Goal: Find specific page/section: Find specific page/section

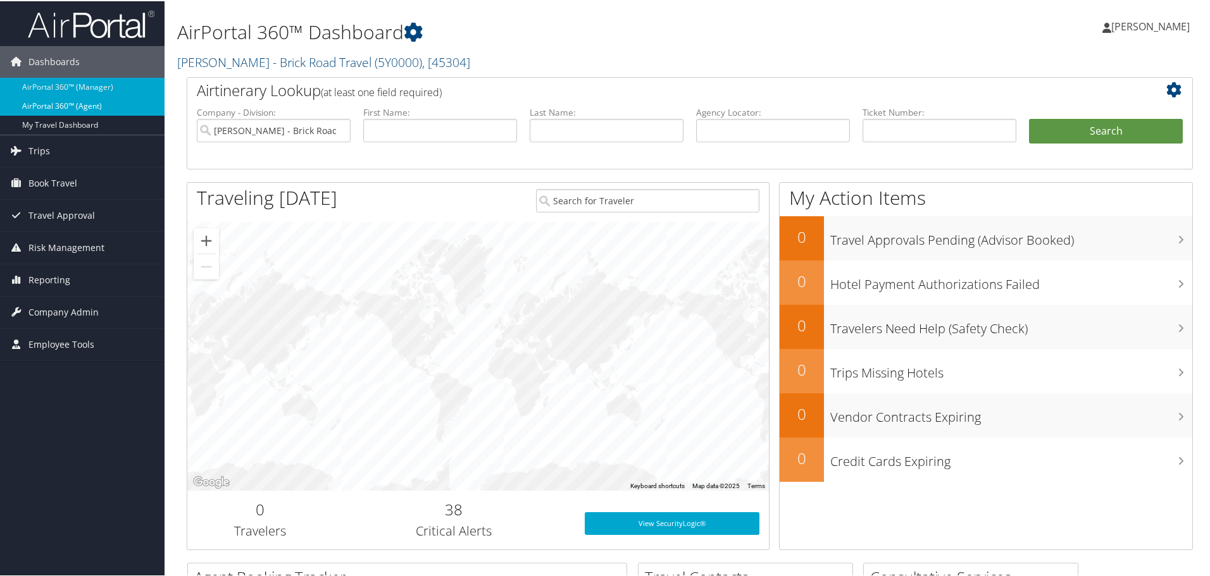
click at [106, 100] on link "AirPortal 360™ (Agent)" at bounding box center [82, 105] width 165 height 19
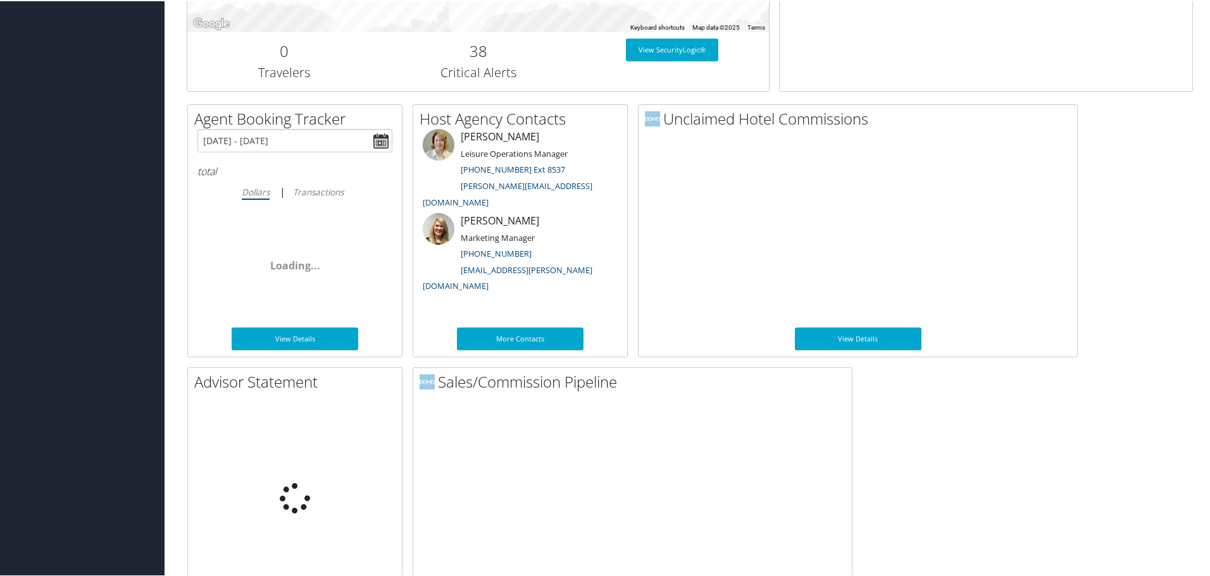
scroll to position [617, 0]
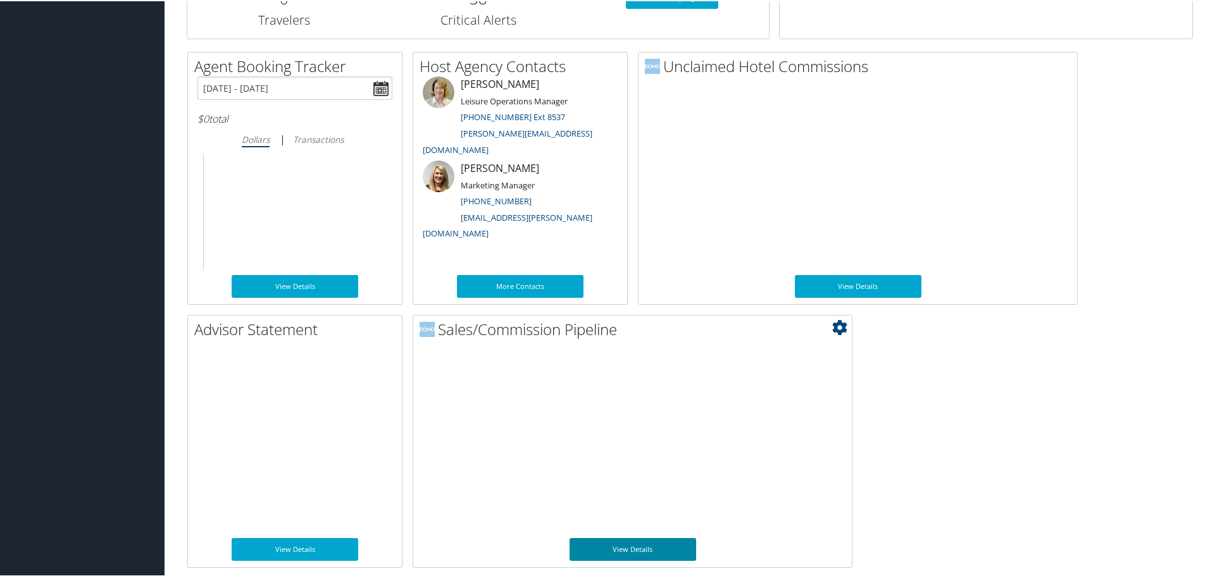
click at [638, 552] on link "View Details" at bounding box center [632, 548] width 127 height 23
